Goal: Transaction & Acquisition: Purchase product/service

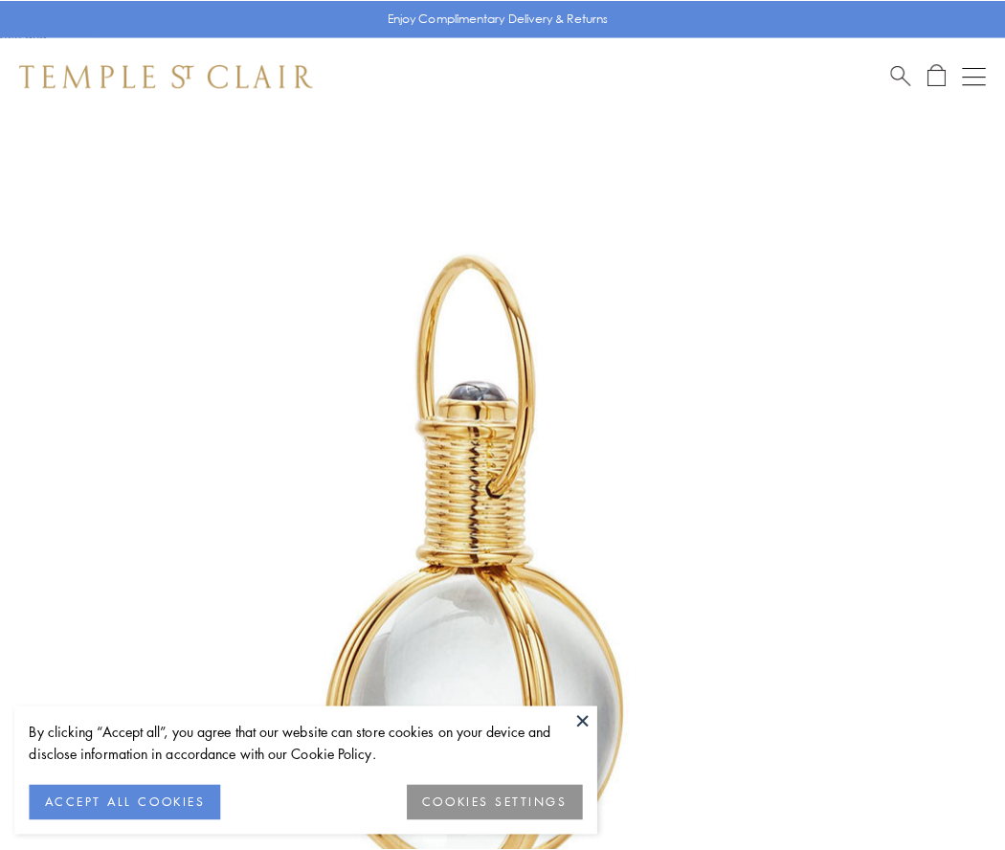
scroll to position [499, 0]
